Goal: Task Accomplishment & Management: Manage account settings

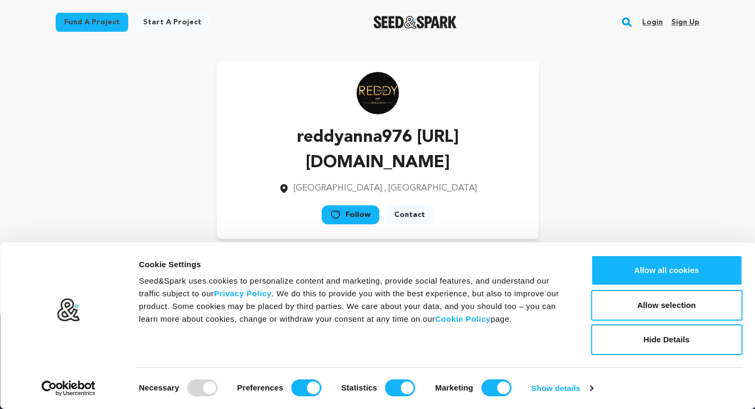
click at [653, 23] on link "Login" at bounding box center [652, 22] width 21 height 17
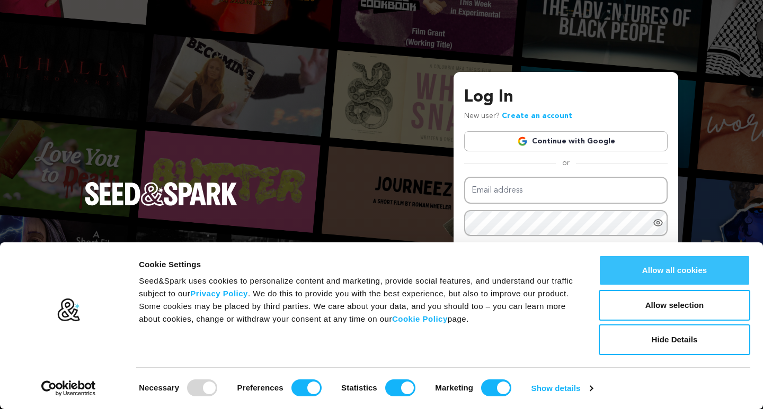
click at [662, 269] on button "Allow all cookies" at bounding box center [674, 270] width 151 height 31
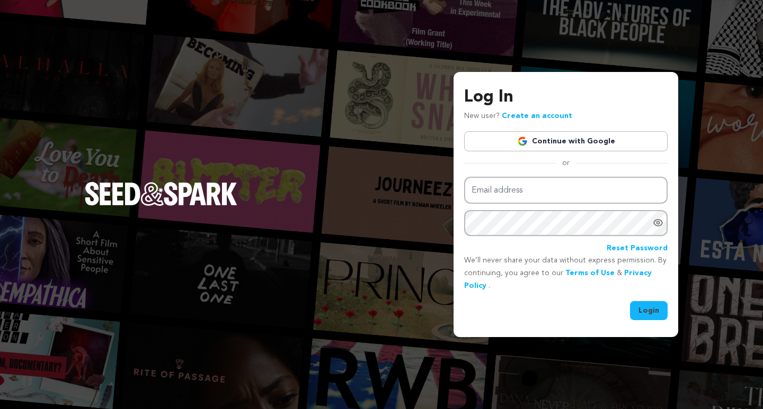
click at [529, 114] on link "Create an account" at bounding box center [537, 115] width 70 height 7
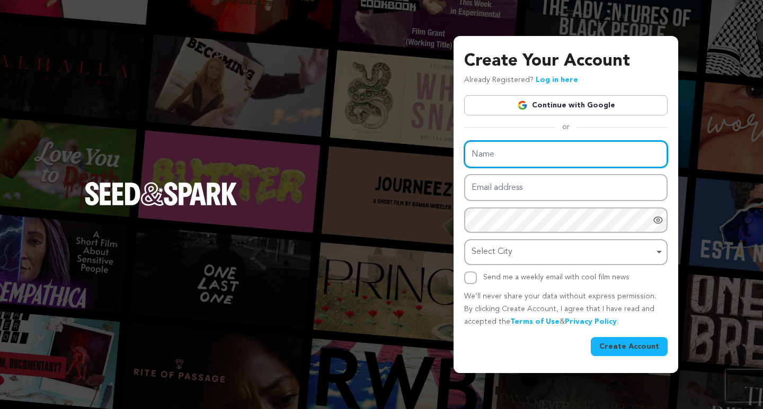
drag, startPoint x: 488, startPoint y: 162, endPoint x: 495, endPoint y: 168, distance: 9.4
click at [488, 162] on input "Name" at bounding box center [565, 154] width 203 height 27
type input "reddyanna8604"
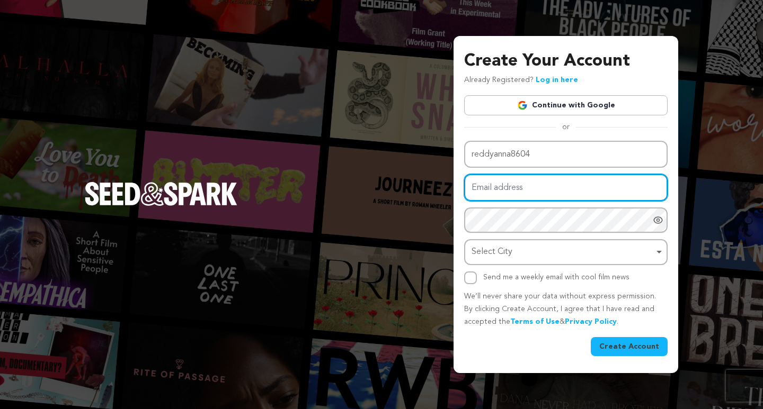
click at [504, 196] on input "Email address" at bounding box center [565, 187] width 203 height 27
type input "[EMAIL_ADDRESS][DOMAIN_NAME]"
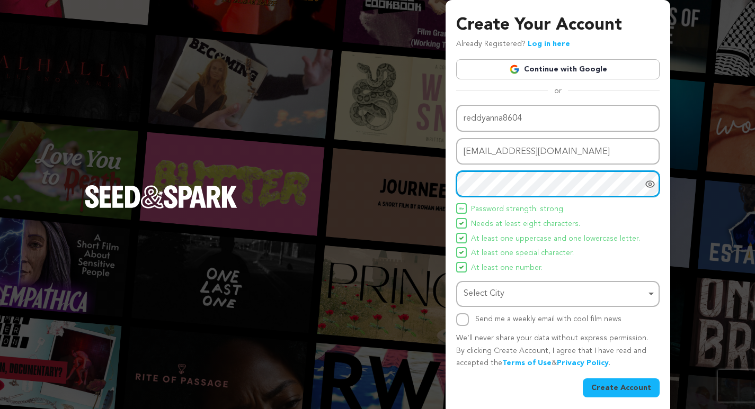
click at [498, 295] on div "Select City Remove item" at bounding box center [554, 294] width 182 height 15
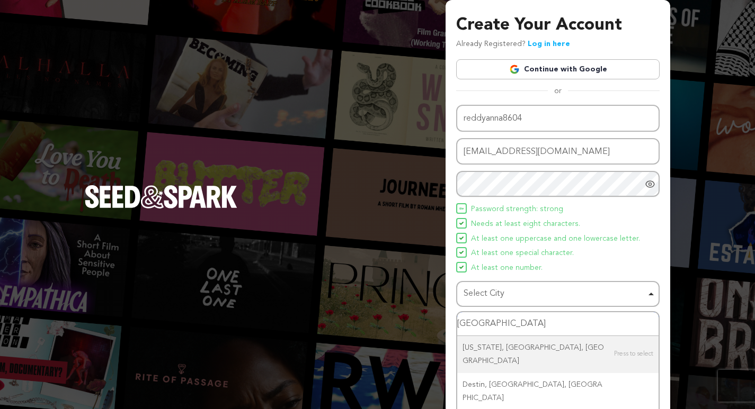
type input "[GEOGRAPHIC_DATA]"
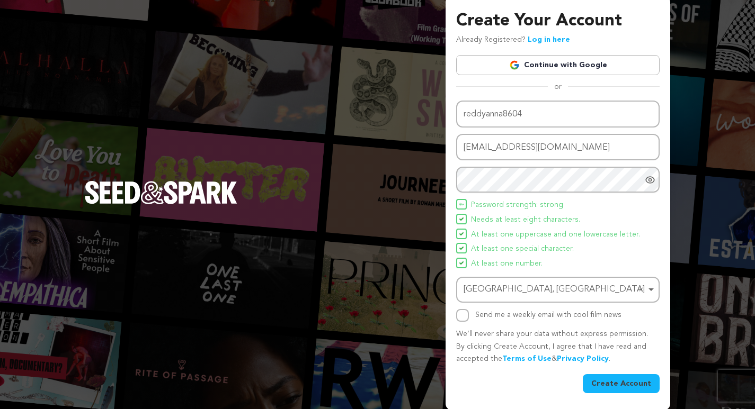
scroll to position [5, 0]
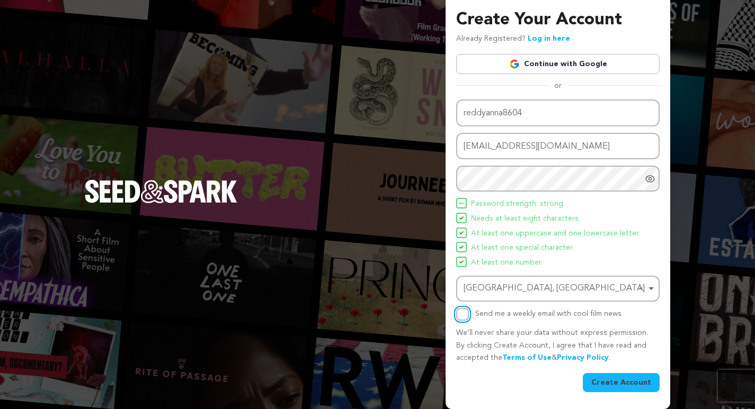
click at [465, 316] on input "Send me a weekly email with cool film news" at bounding box center [462, 314] width 13 height 13
checkbox input "true"
click at [620, 383] on button "Create Account" at bounding box center [621, 382] width 77 height 19
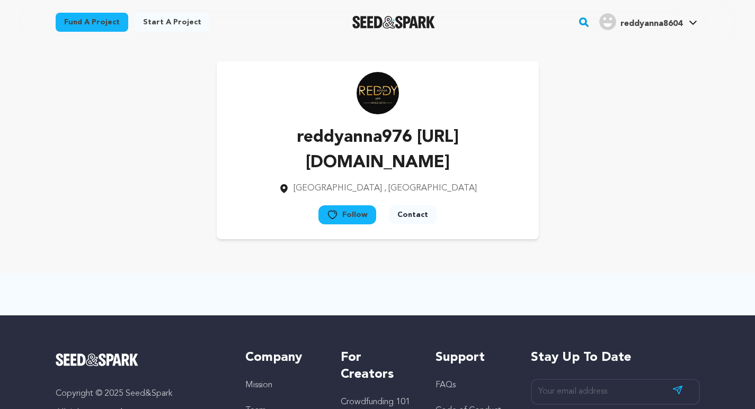
click at [635, 22] on span "reddyanna8604" at bounding box center [651, 24] width 62 height 8
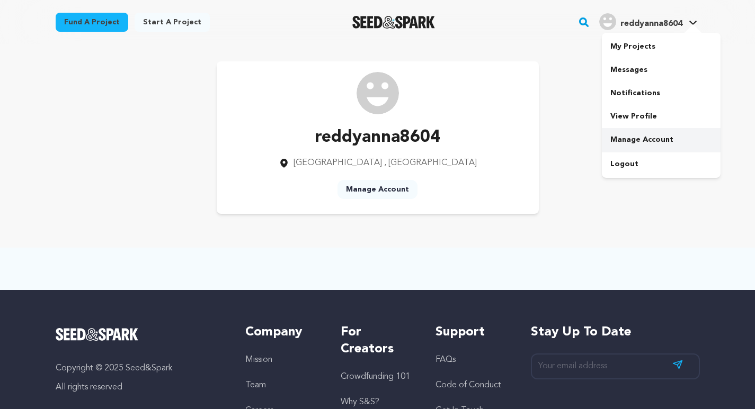
click at [637, 138] on link "Manage Account" at bounding box center [661, 139] width 119 height 23
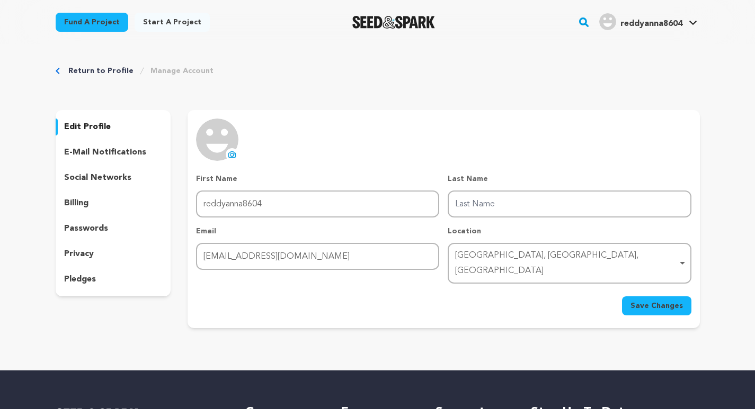
click at [236, 155] on icon at bounding box center [232, 154] width 8 height 8
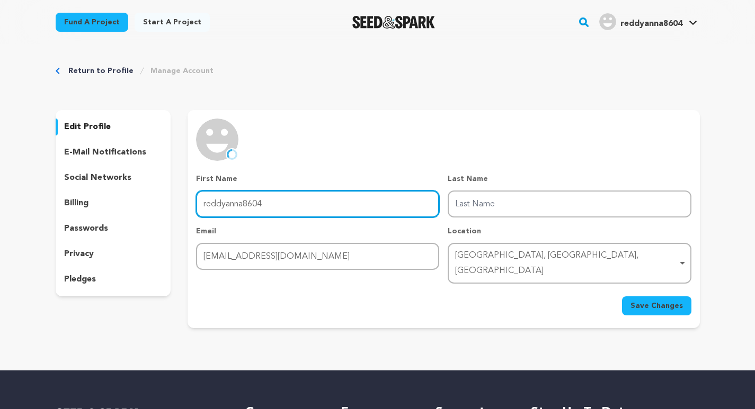
drag, startPoint x: 308, startPoint y: 206, endPoint x: 162, endPoint y: 207, distance: 145.7
click at [167, 215] on div "edit profile e-mail notifications social networks billing passwords privacy ple…" at bounding box center [378, 219] width 644 height 218
click at [228, 210] on input "First Name" at bounding box center [317, 204] width 243 height 27
type input "Reddy"
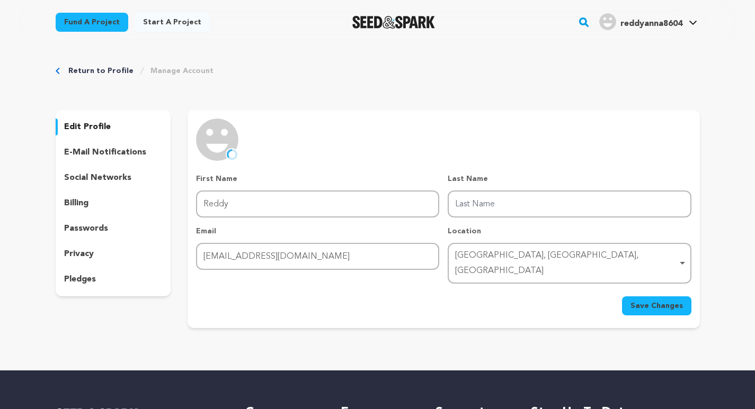
type input "Anna"
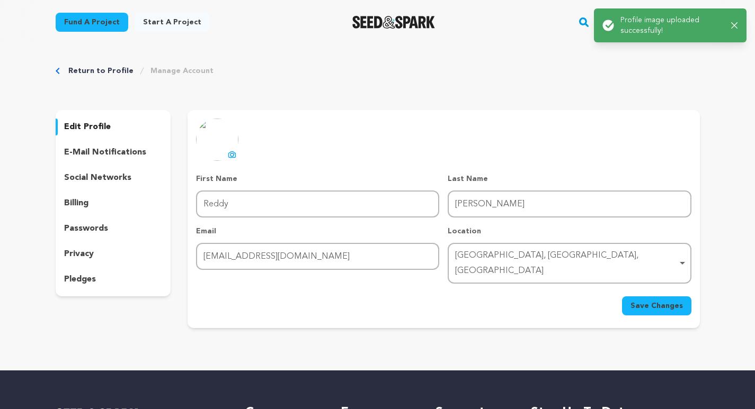
click at [643, 301] on span "Save Changes" at bounding box center [656, 306] width 52 height 11
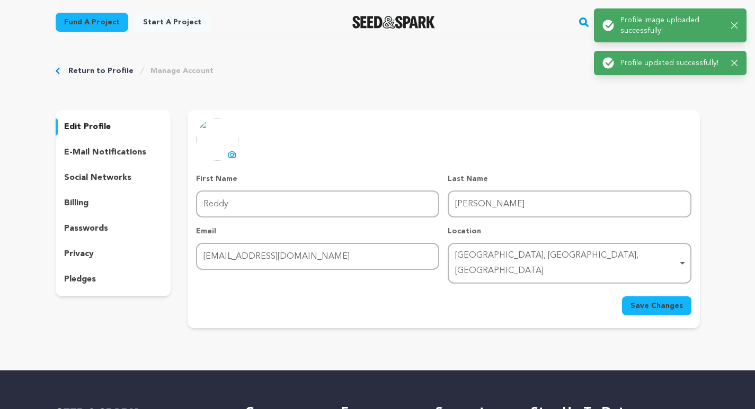
click at [105, 178] on p "social networks" at bounding box center [97, 178] width 67 height 13
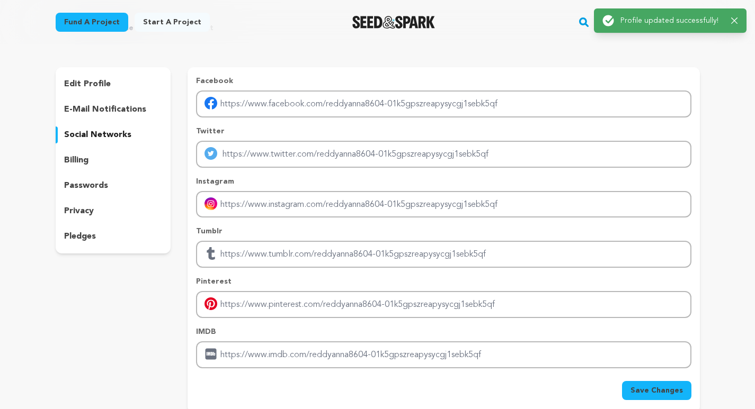
scroll to position [106, 0]
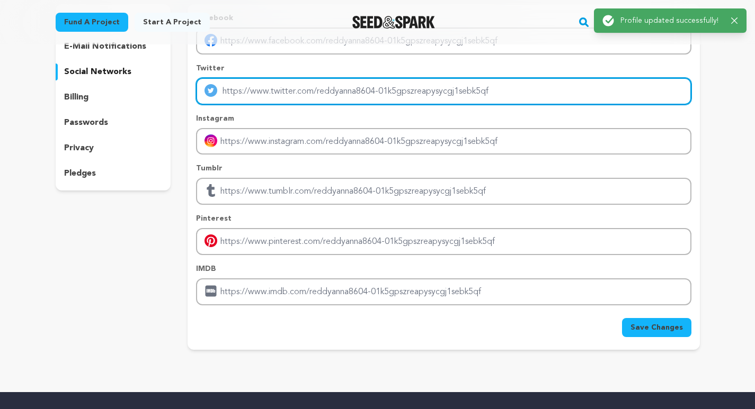
click at [234, 95] on input "Enter twitter profile link" at bounding box center [443, 91] width 495 height 27
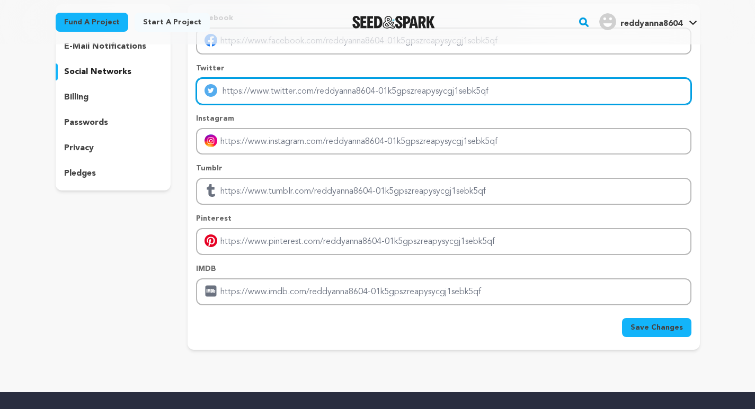
type input "[URL][DOMAIN_NAME]"
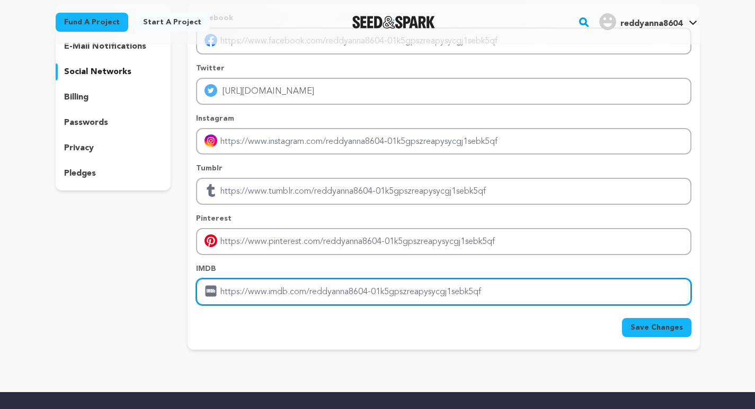
click at [242, 299] on input "Enter IMDB profile link" at bounding box center [443, 292] width 495 height 27
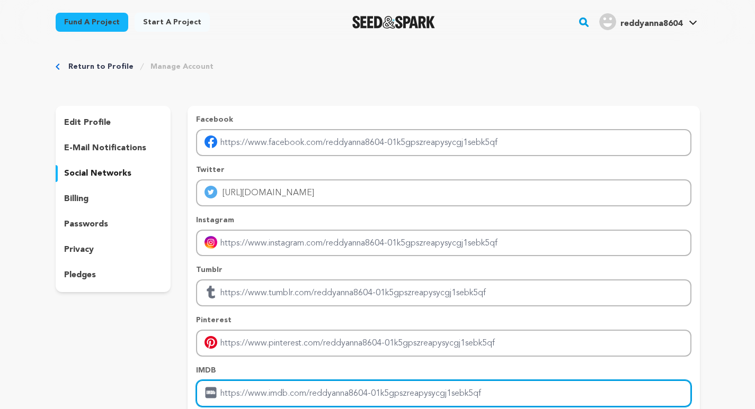
scroll to position [0, 0]
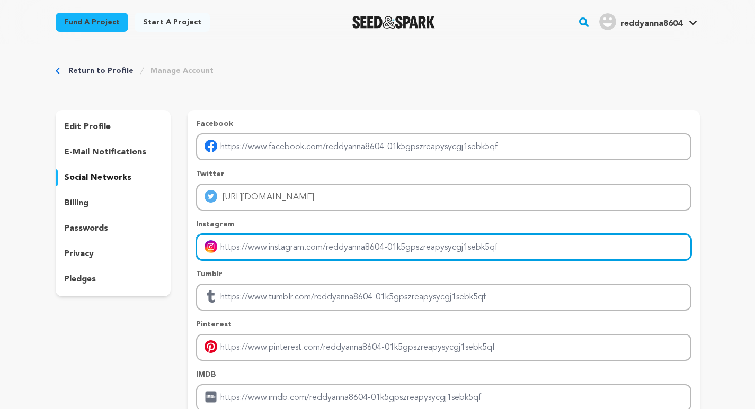
click at [234, 251] on input "Enter instagram handle link" at bounding box center [443, 247] width 495 height 27
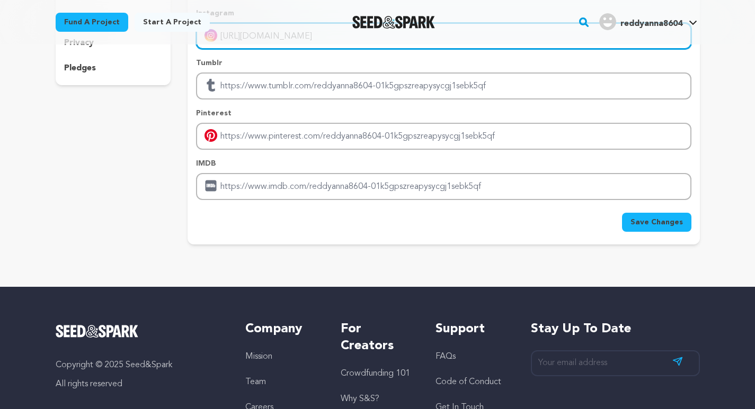
scroll to position [212, 0]
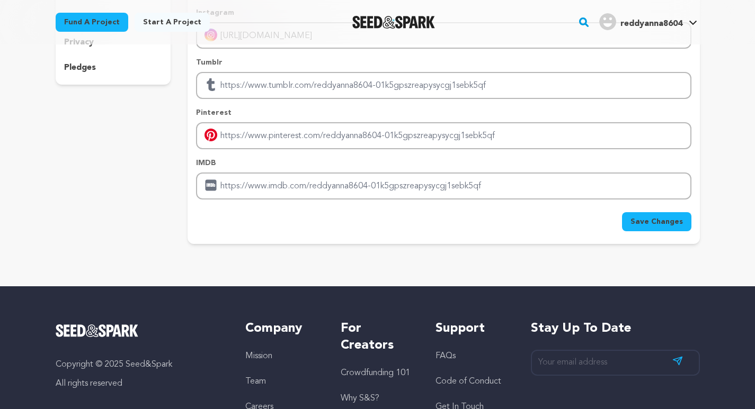
click at [665, 224] on span "Save Changes" at bounding box center [656, 222] width 52 height 11
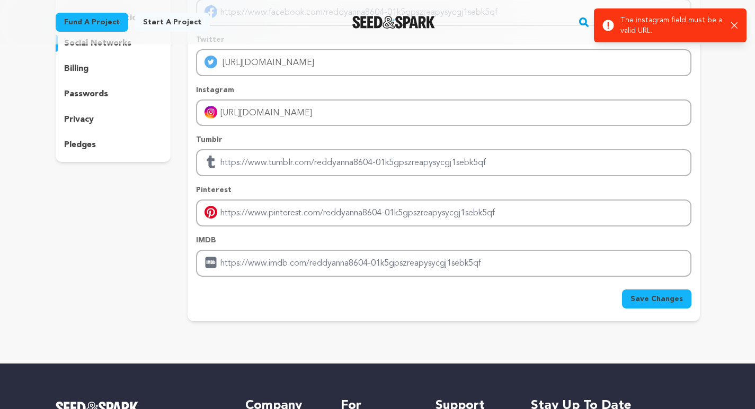
scroll to position [0, 0]
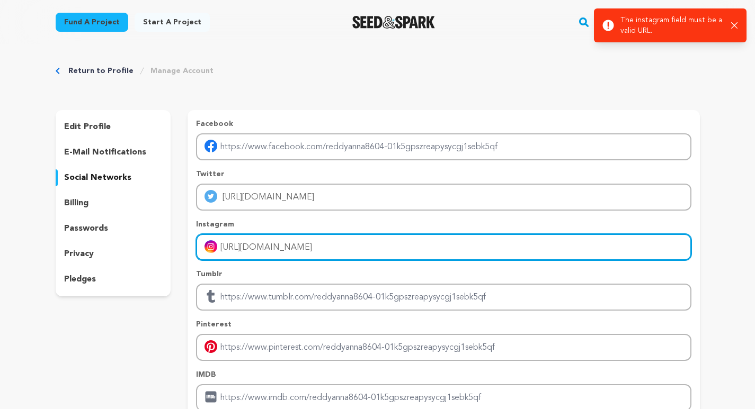
click at [339, 249] on input "https://reddyanna-id.com/" at bounding box center [443, 247] width 495 height 27
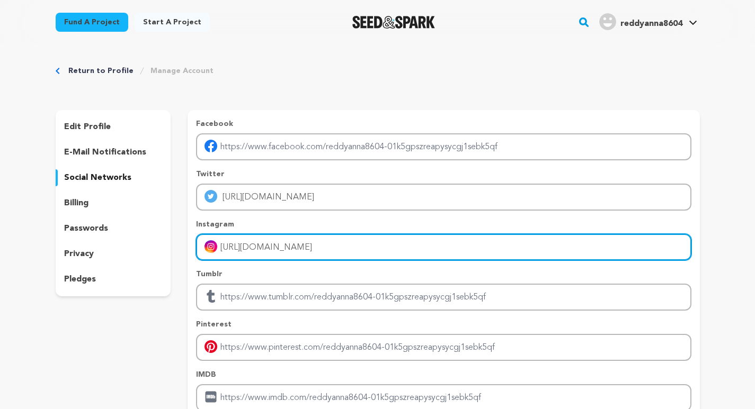
drag, startPoint x: 239, startPoint y: 245, endPoint x: 209, endPoint y: 246, distance: 30.2
click at [209, 246] on div "https://reddyanna-id.com" at bounding box center [443, 247] width 495 height 27
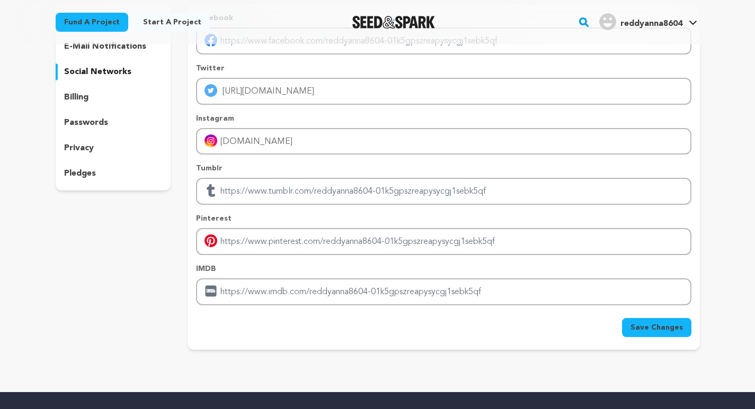
click at [652, 325] on span "Save Changes" at bounding box center [656, 328] width 52 height 11
type input "https://reddyanna-id.com"
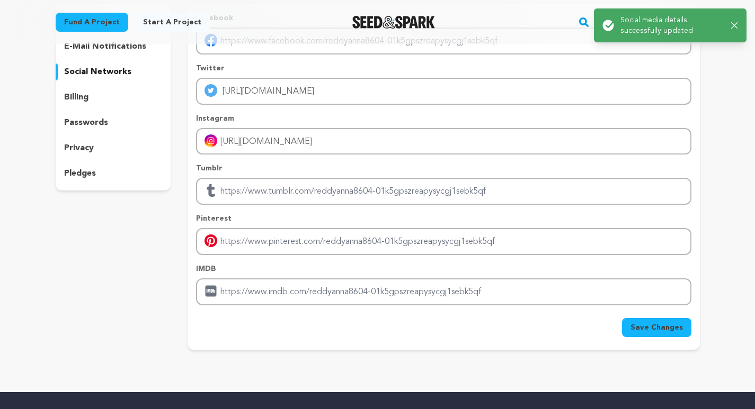
scroll to position [0, 0]
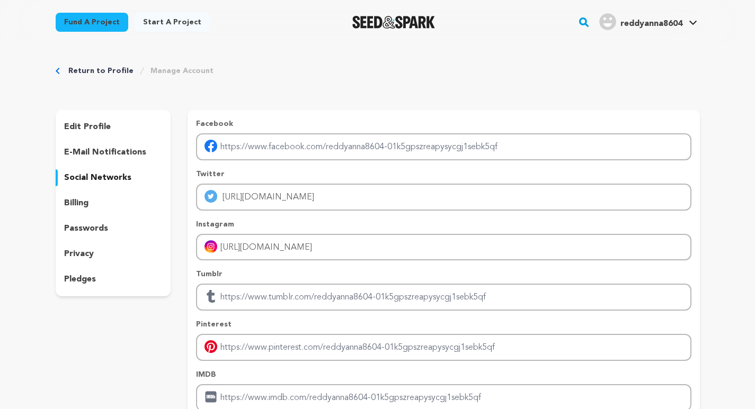
click at [104, 69] on link "Return to Profile" at bounding box center [100, 71] width 65 height 11
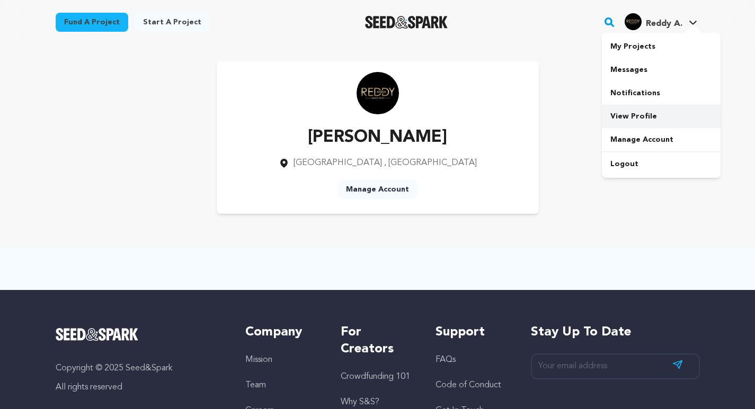
click at [632, 115] on link "View Profile" at bounding box center [661, 116] width 119 height 23
click at [393, 189] on link "Manage Account" at bounding box center [377, 189] width 80 height 19
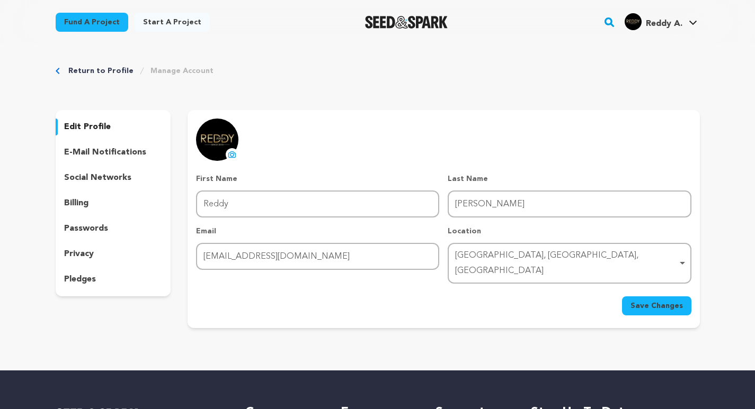
click at [661, 297] on button "Save Changes" at bounding box center [656, 306] width 69 height 19
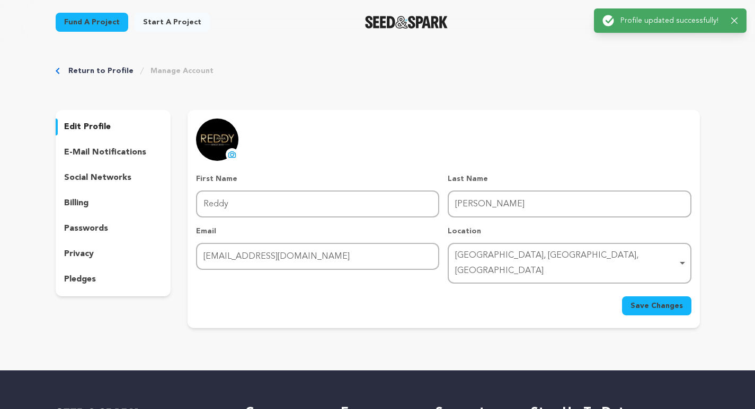
click at [109, 179] on p "social networks" at bounding box center [97, 178] width 67 height 13
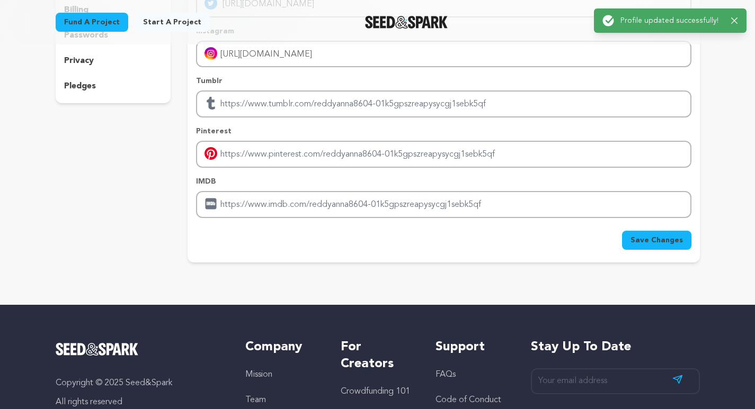
scroll to position [212, 0]
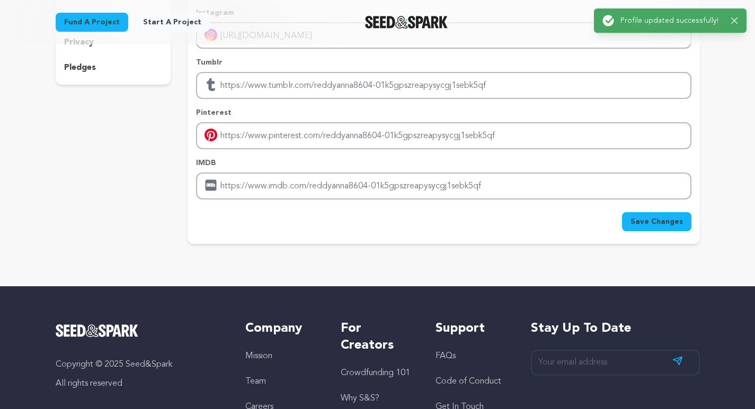
click at [648, 225] on span "Save Changes" at bounding box center [656, 222] width 52 height 11
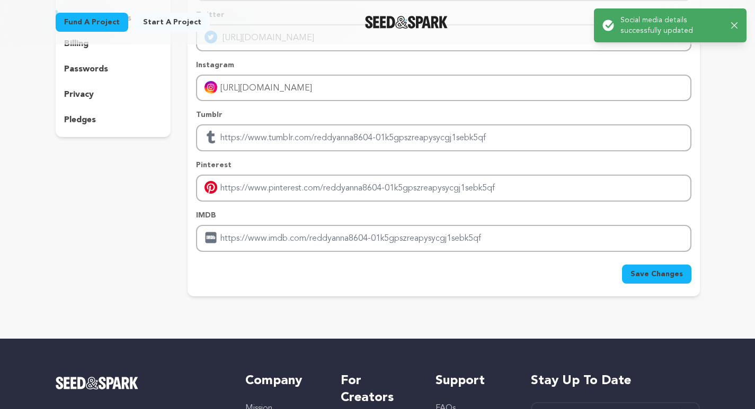
scroll to position [0, 0]
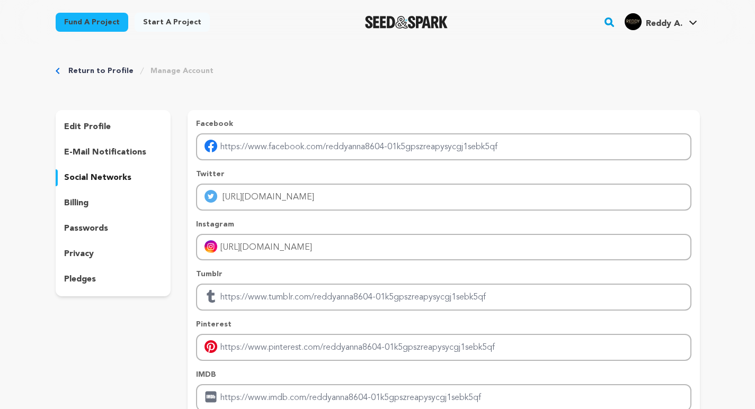
click at [664, 21] on span "Reddy A." at bounding box center [664, 24] width 37 height 8
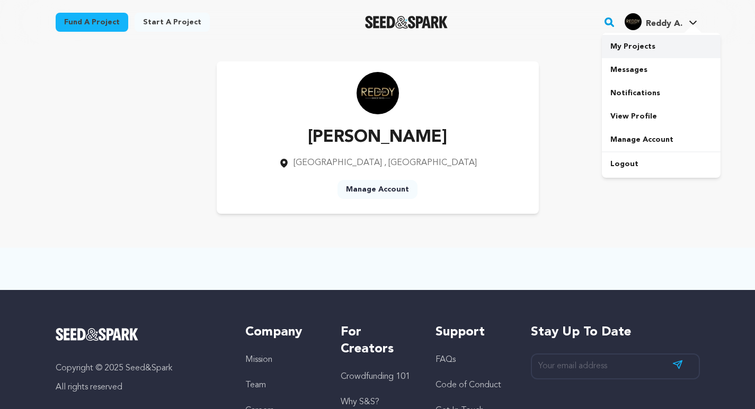
click at [627, 48] on link "My Projects" at bounding box center [661, 46] width 119 height 23
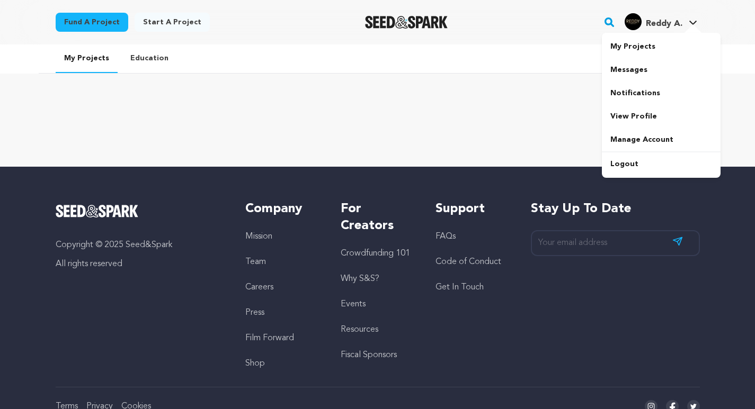
click at [665, 23] on span "Reddy A." at bounding box center [664, 24] width 37 height 8
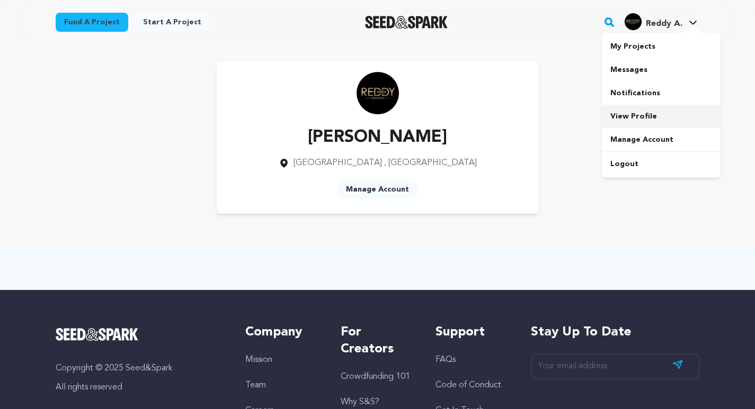
click at [638, 115] on link "View Profile" at bounding box center [661, 116] width 119 height 23
click at [653, 28] on span "Reddy A." at bounding box center [664, 24] width 37 height 8
click at [648, 141] on link "Manage Account" at bounding box center [661, 139] width 119 height 23
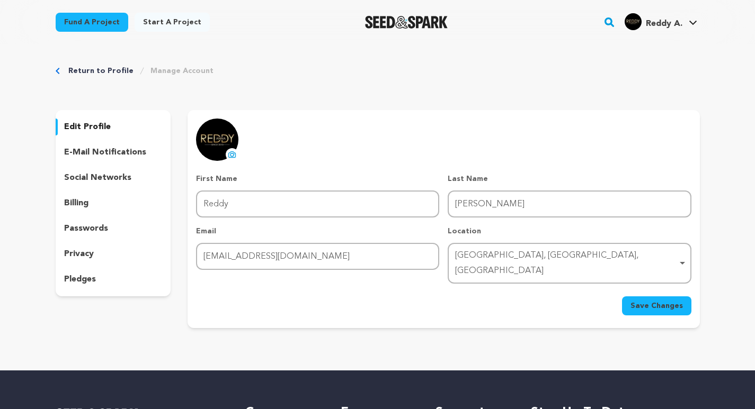
click at [92, 178] on p "social networks" at bounding box center [97, 178] width 67 height 13
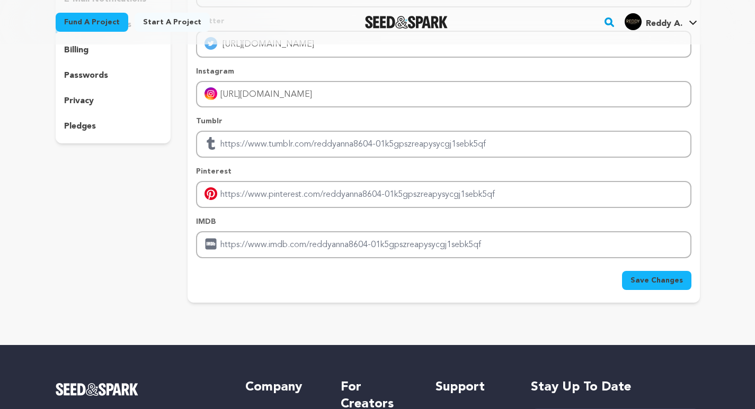
scroll to position [159, 0]
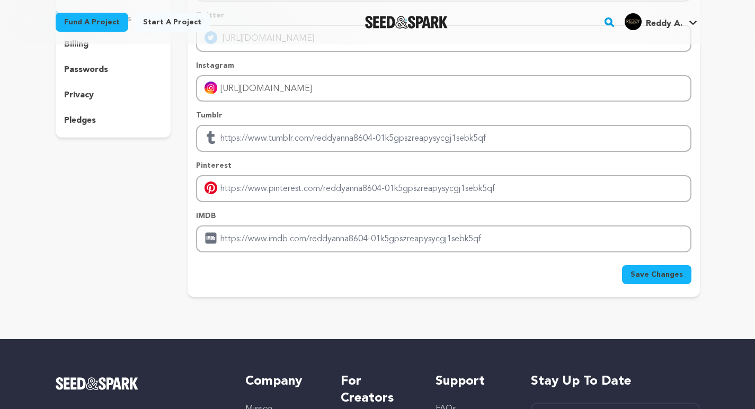
click at [653, 279] on span "Save Changes" at bounding box center [656, 275] width 52 height 11
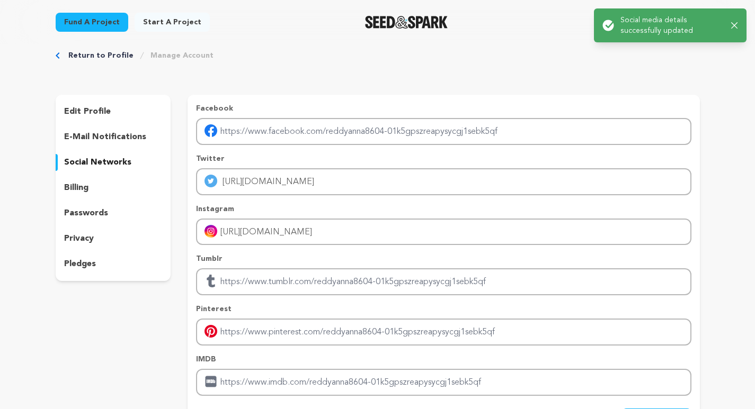
scroll to position [0, 0]
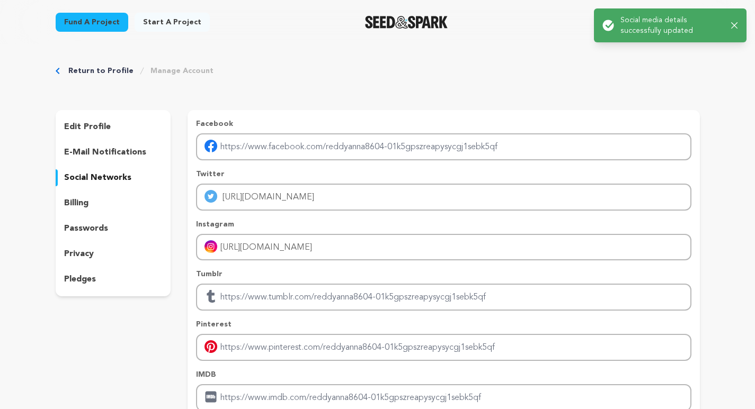
click at [646, 23] on p "Social media details successfully updated" at bounding box center [671, 25] width 102 height 21
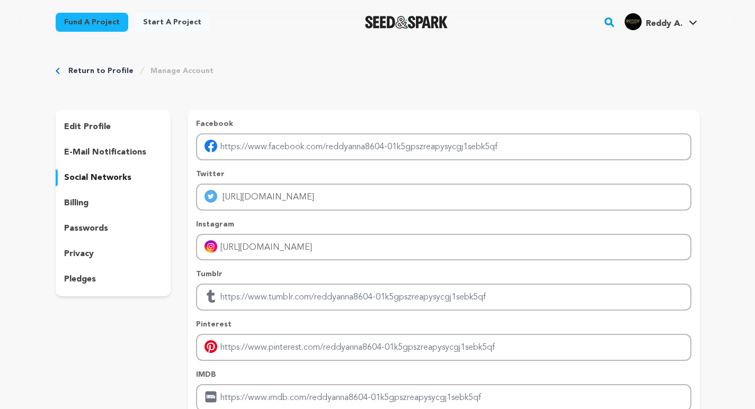
click at [115, 69] on link "Return to Profile" at bounding box center [100, 71] width 65 height 11
